Goal: Browse casually: Explore the website without a specific task or goal

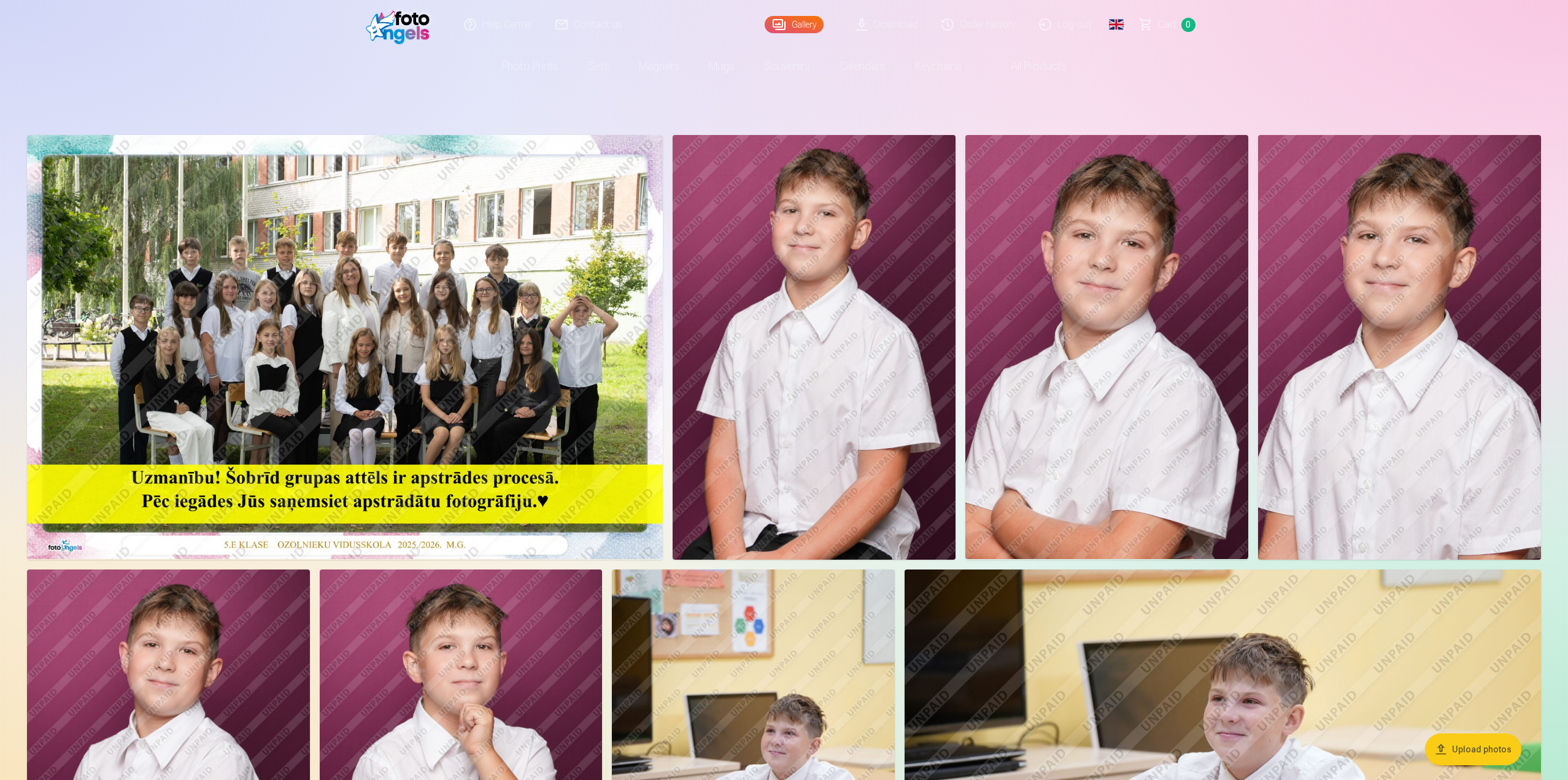
click at [803, 313] on img at bounding box center [814, 347] width 283 height 425
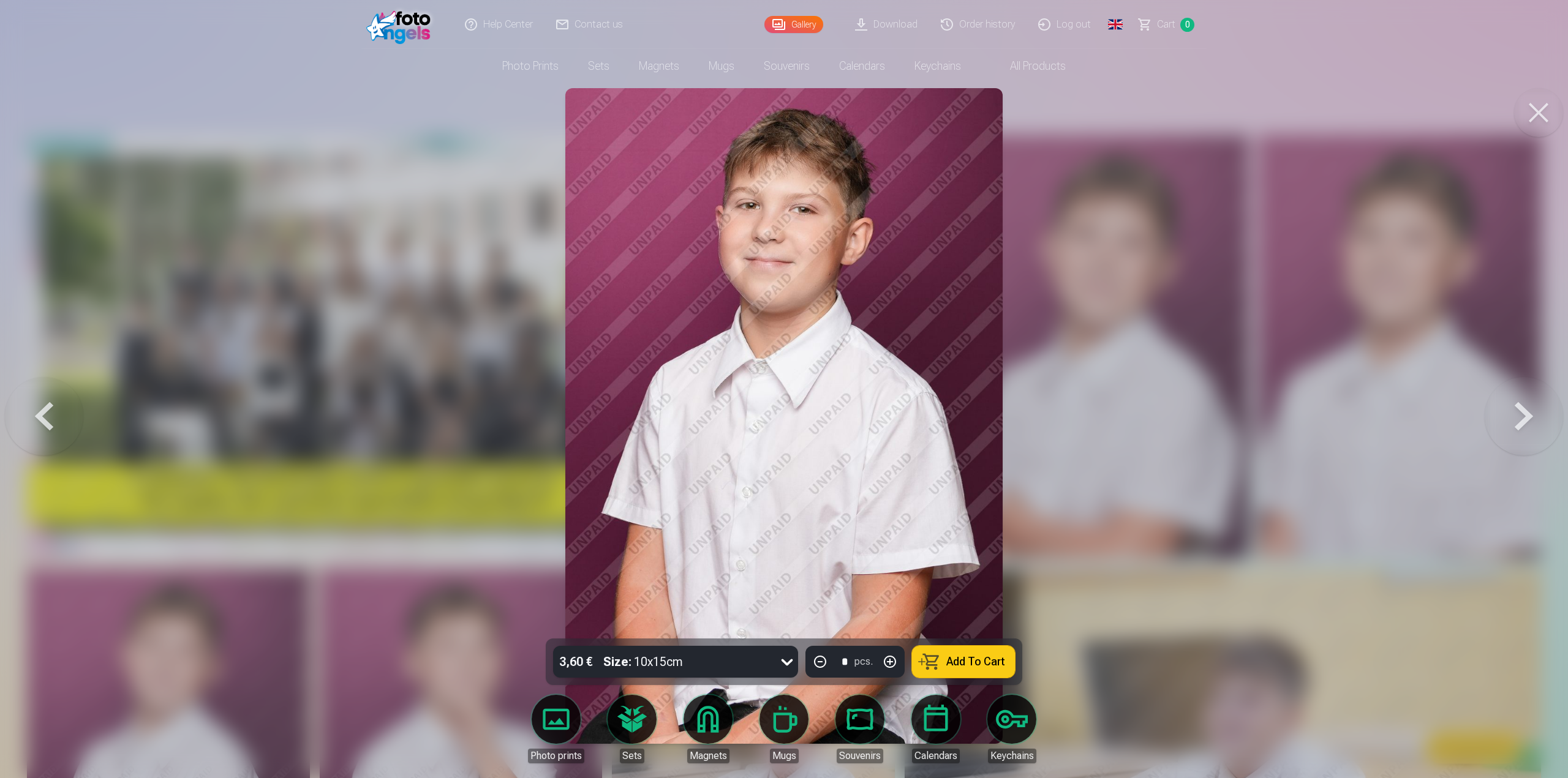
click at [1526, 396] on button at bounding box center [1523, 416] width 78 height 421
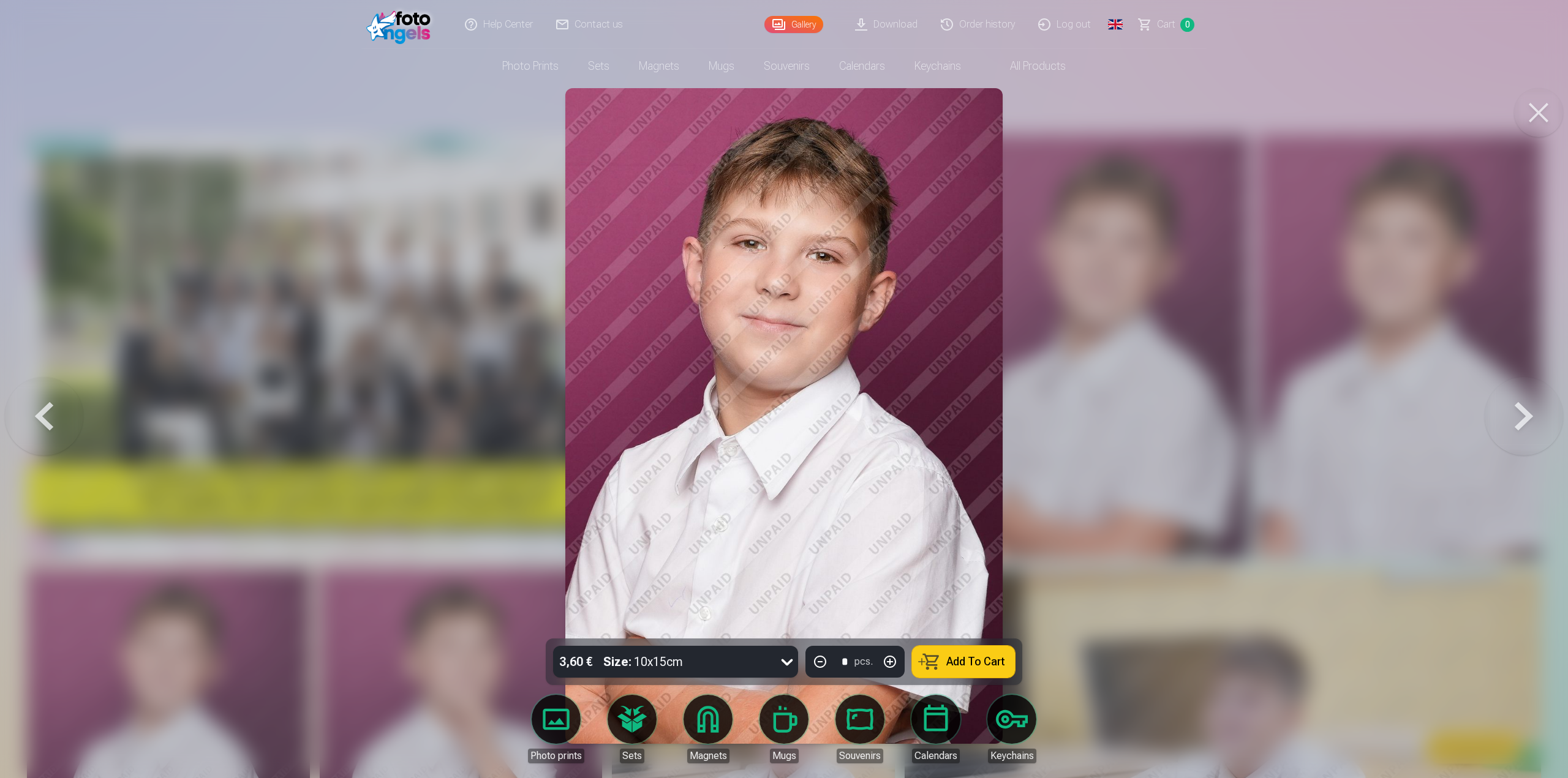
click at [1526, 396] on button at bounding box center [1523, 416] width 78 height 421
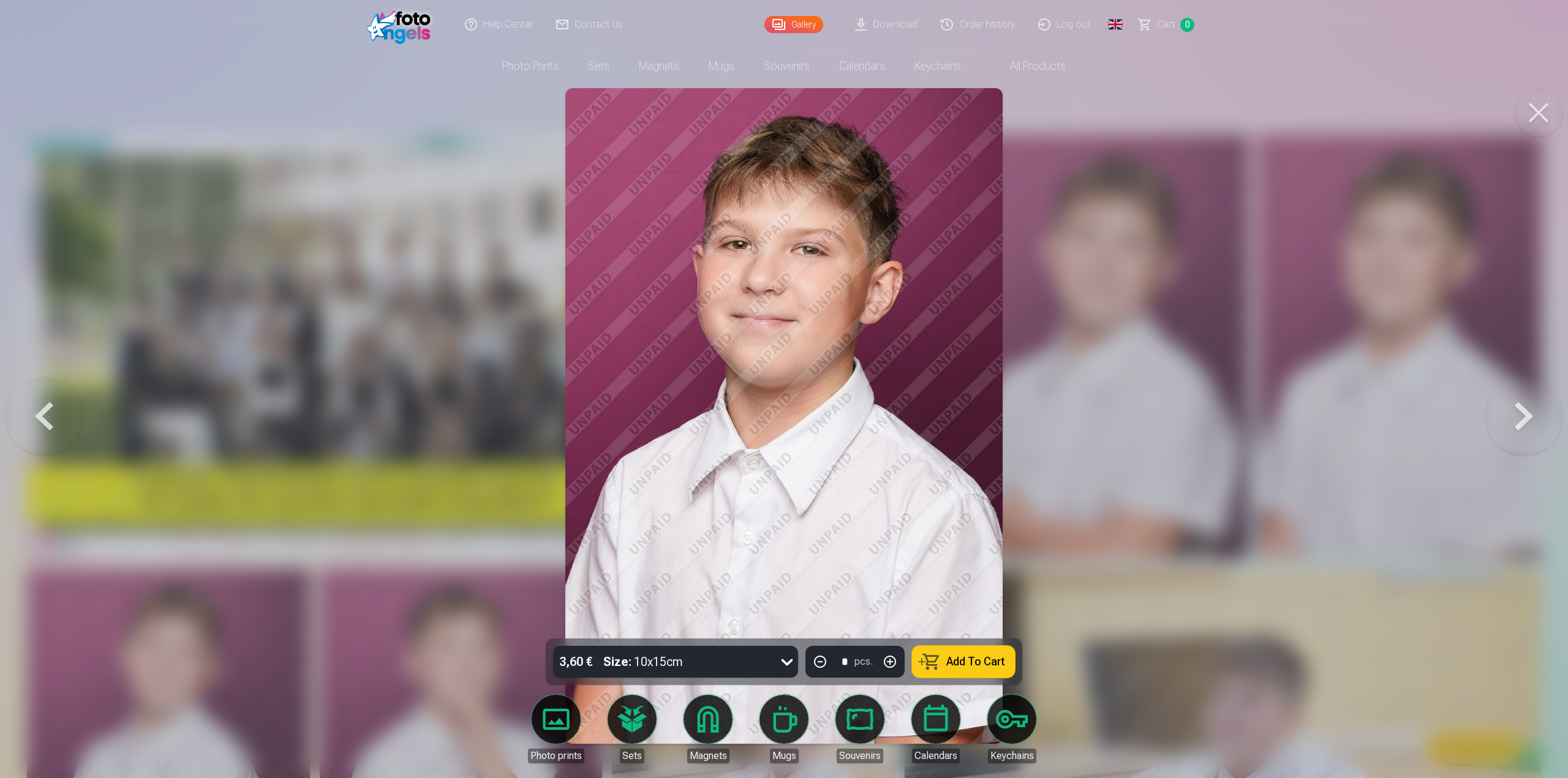
click at [1526, 396] on button at bounding box center [1523, 416] width 78 height 421
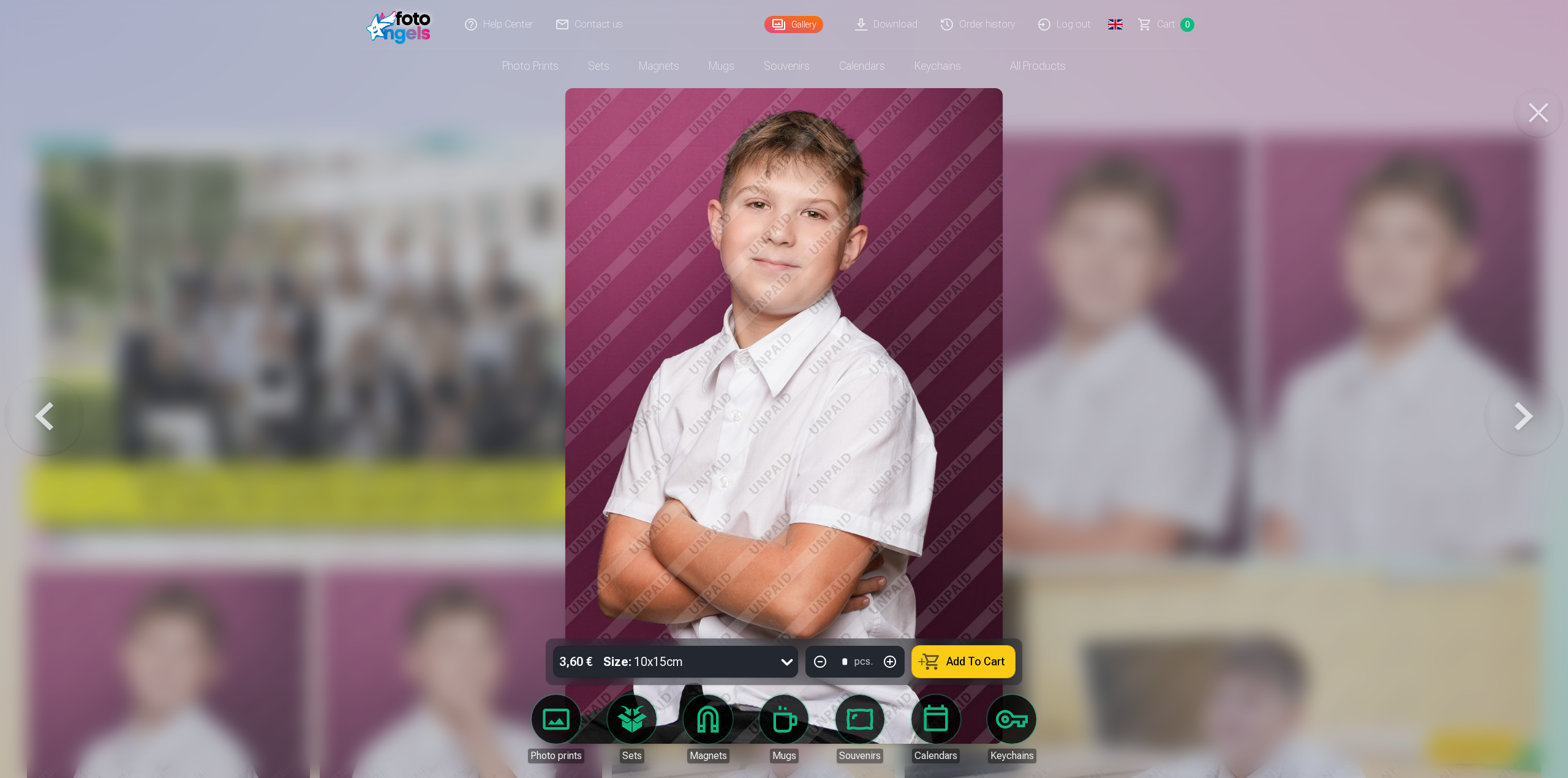
click at [1526, 396] on button at bounding box center [1523, 416] width 78 height 421
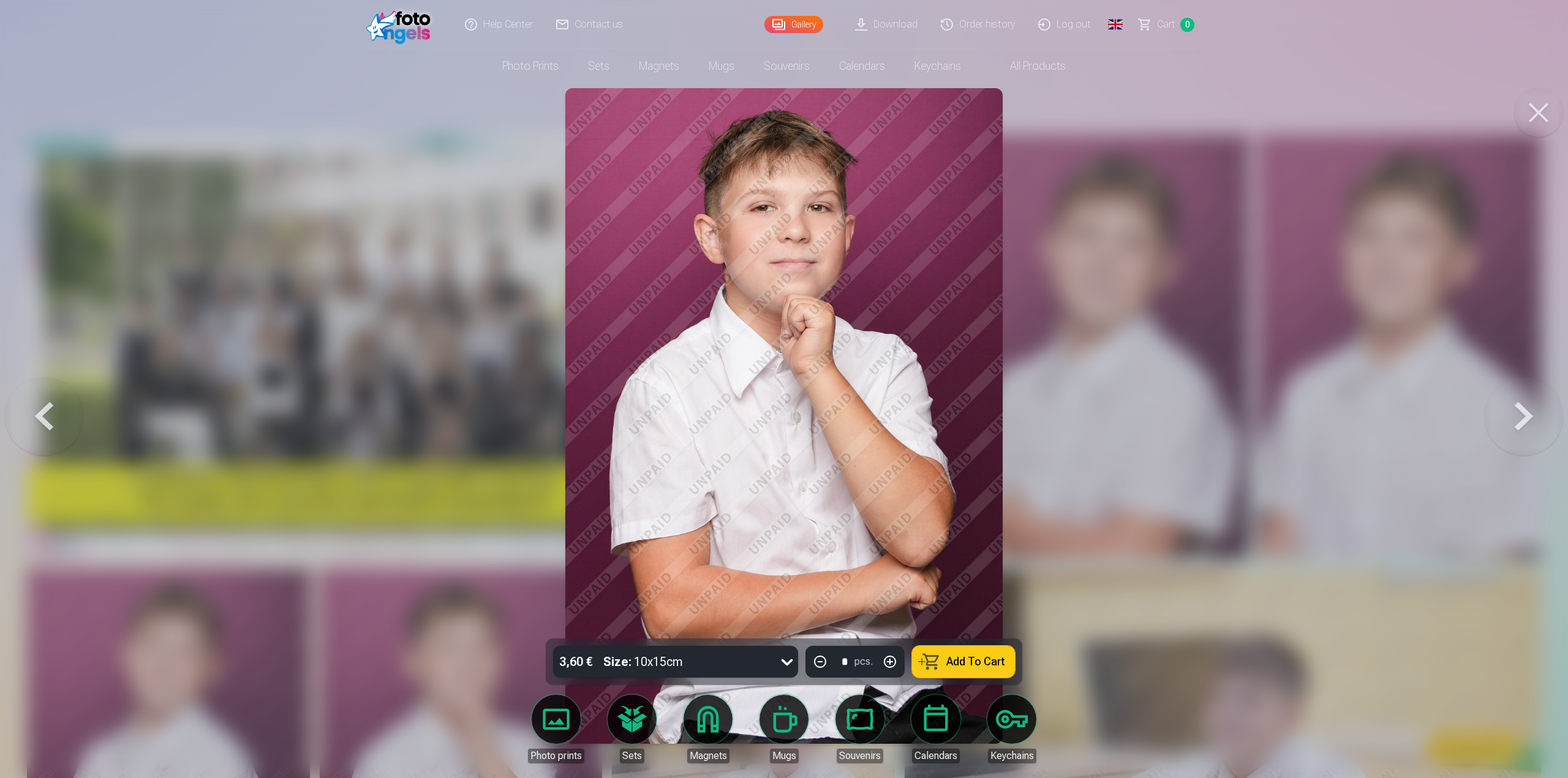
click at [1526, 396] on button at bounding box center [1523, 416] width 78 height 421
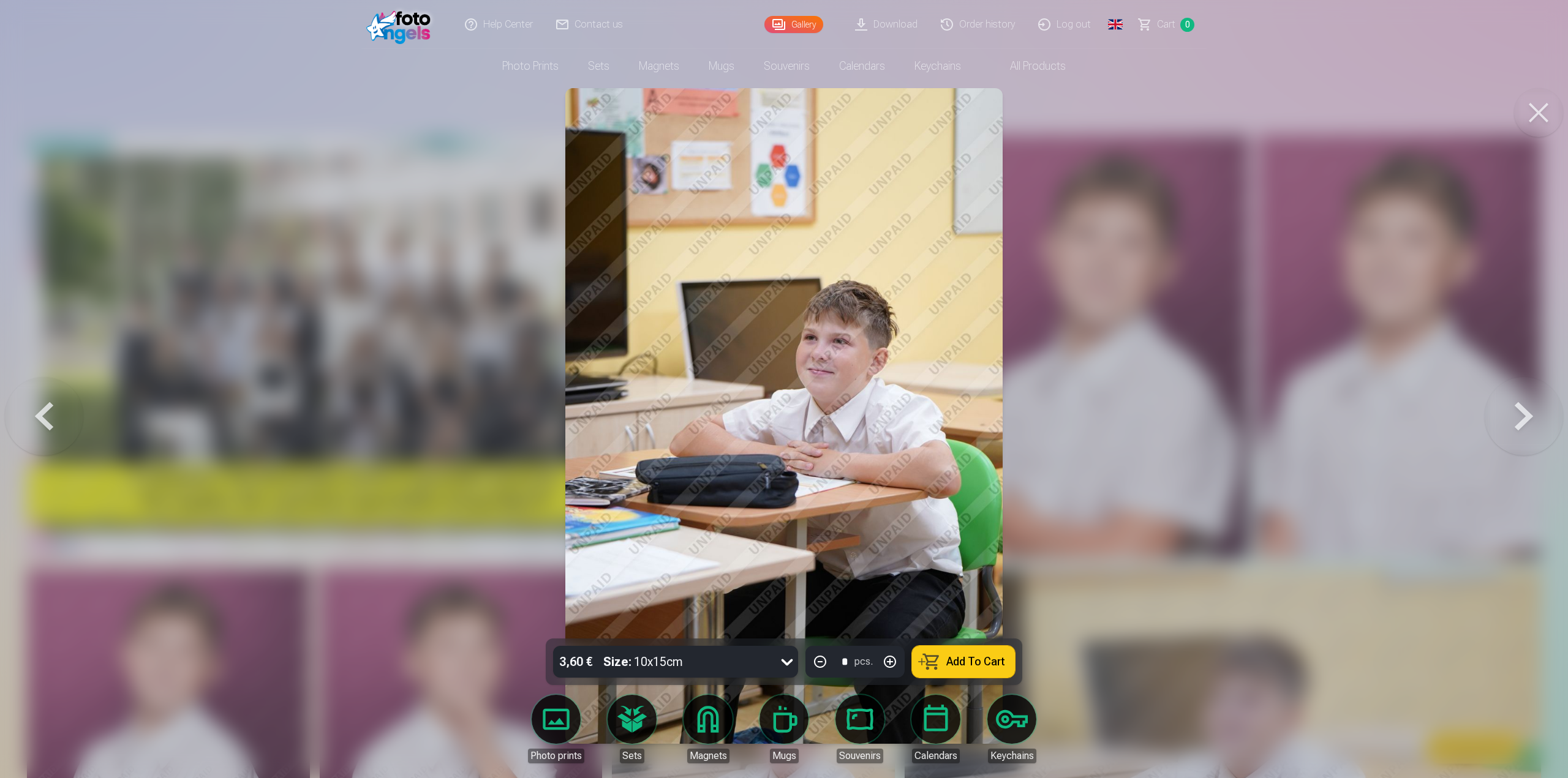
click at [1526, 396] on button at bounding box center [1523, 416] width 78 height 421
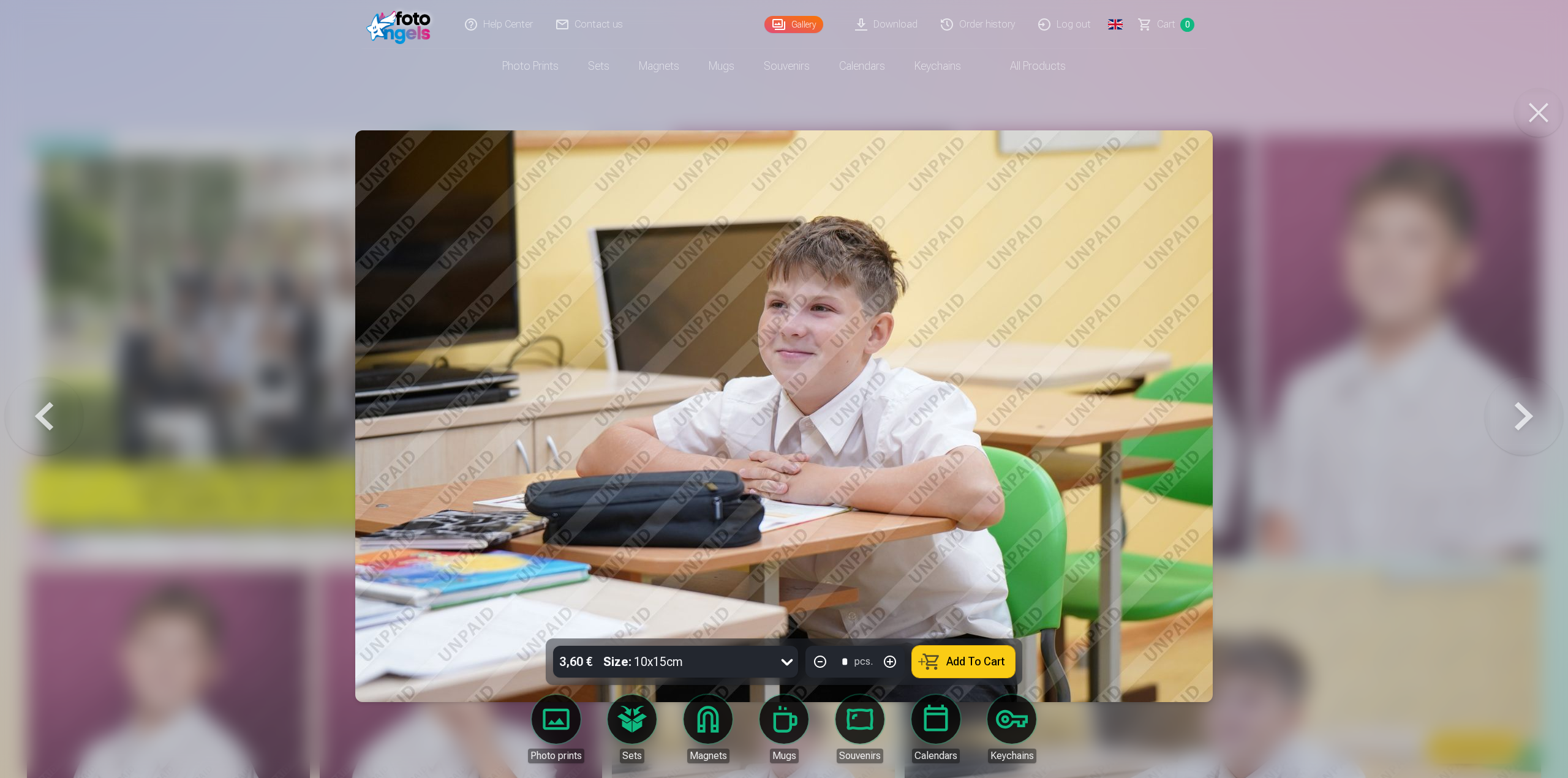
click at [1526, 396] on button at bounding box center [1523, 416] width 78 height 421
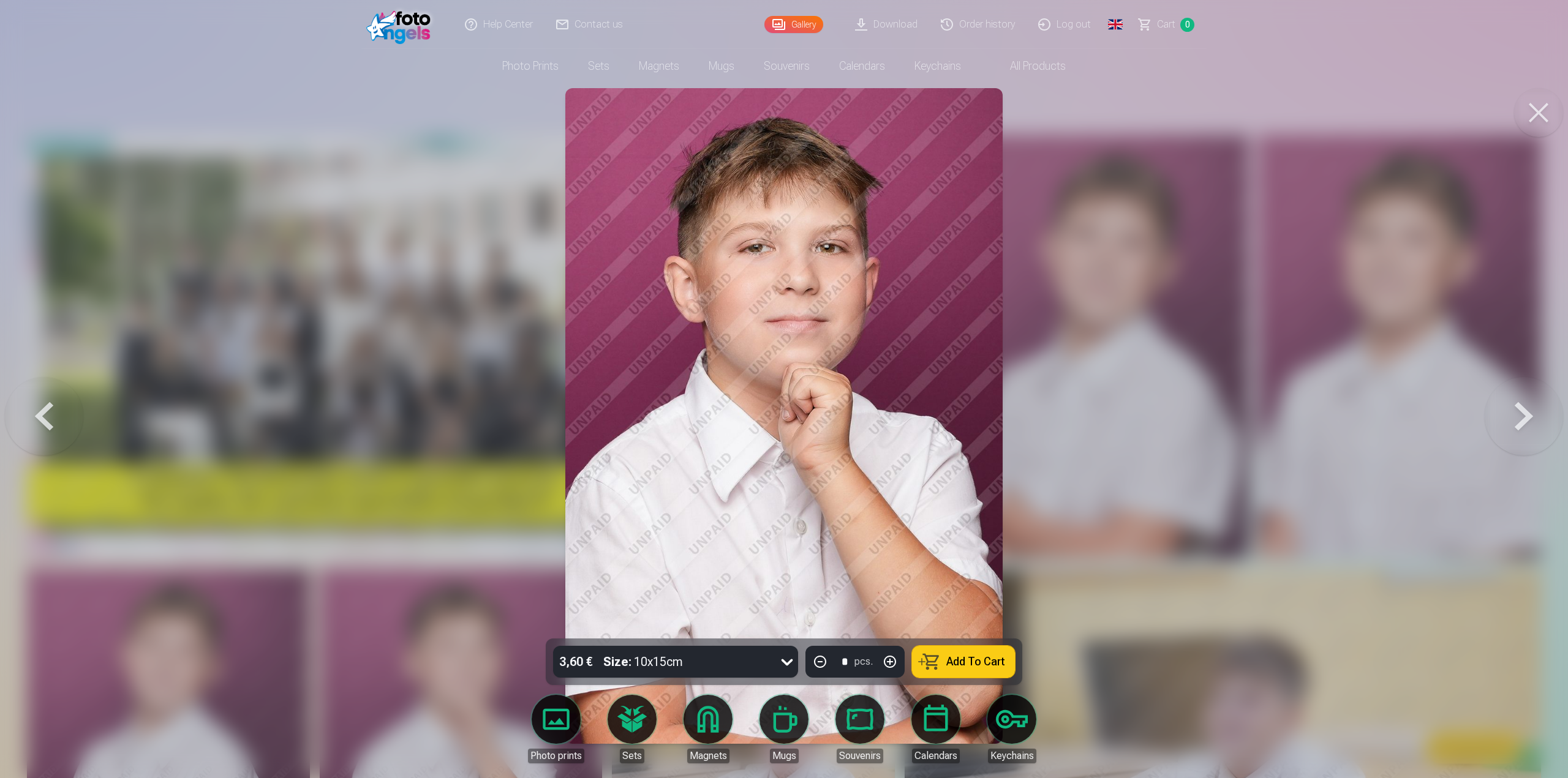
click at [1526, 396] on button at bounding box center [1523, 416] width 78 height 421
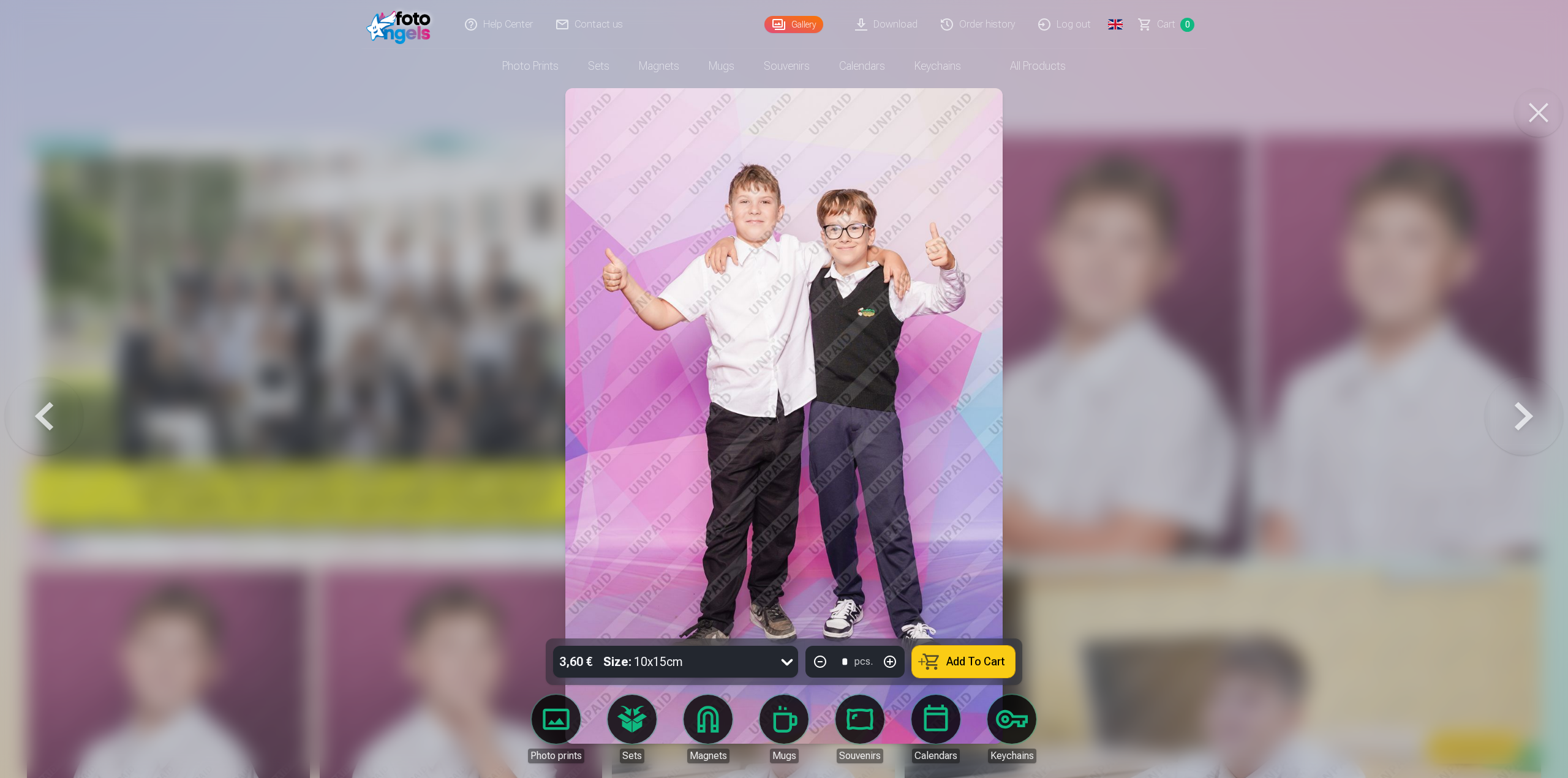
click at [1526, 396] on button at bounding box center [1523, 416] width 78 height 421
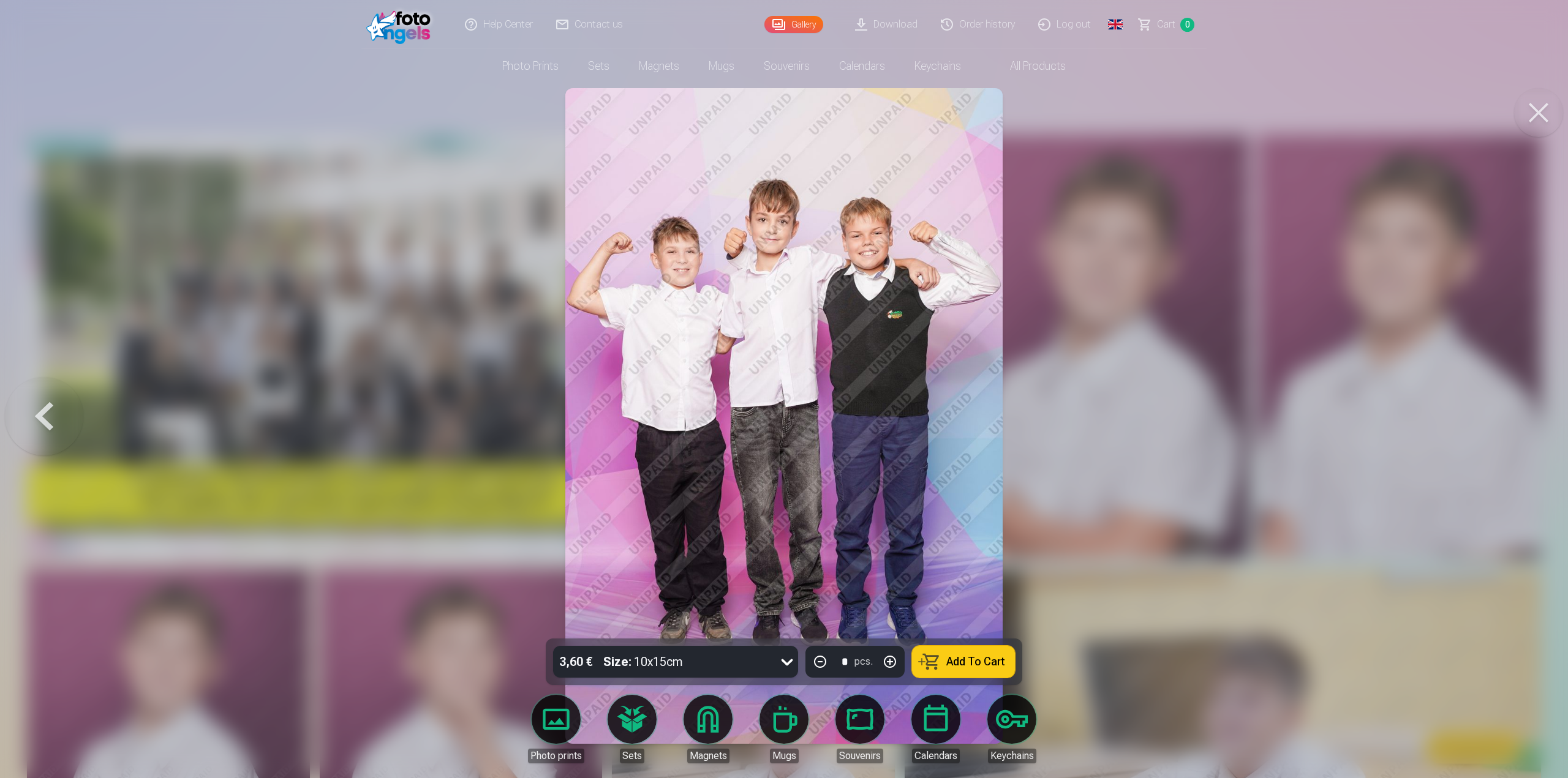
click at [1526, 396] on div at bounding box center [784, 389] width 1568 height 778
